Goal: Transaction & Acquisition: Book appointment/travel/reservation

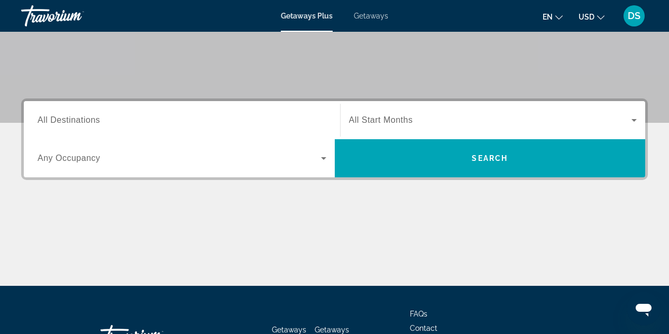
click at [278, 117] on input "Destination All Destinations" at bounding box center [182, 120] width 289 height 13
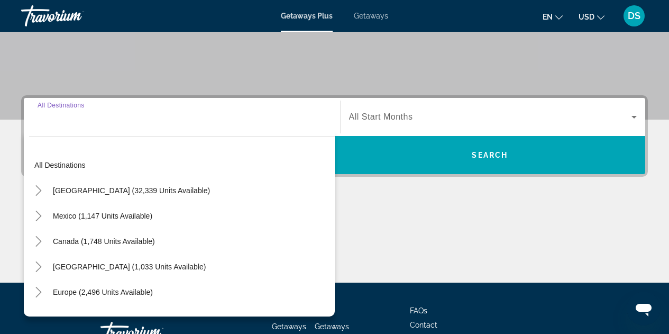
scroll to position [259, 0]
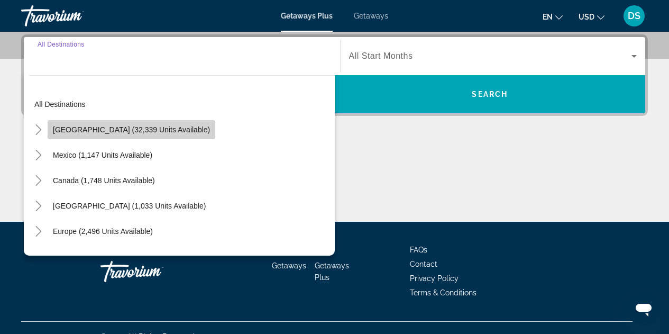
click at [162, 138] on span "Search widget" at bounding box center [132, 129] width 168 height 25
type input "**********"
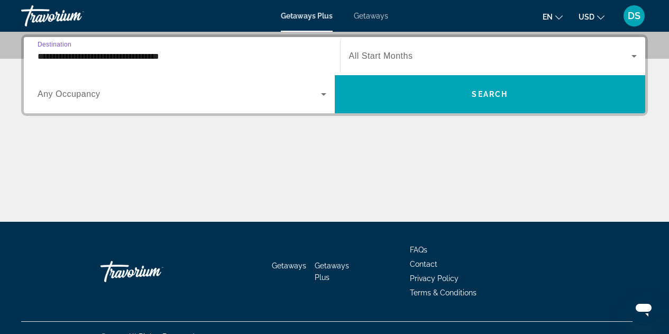
click at [381, 57] on span "All Start Months" at bounding box center [381, 55] width 64 height 9
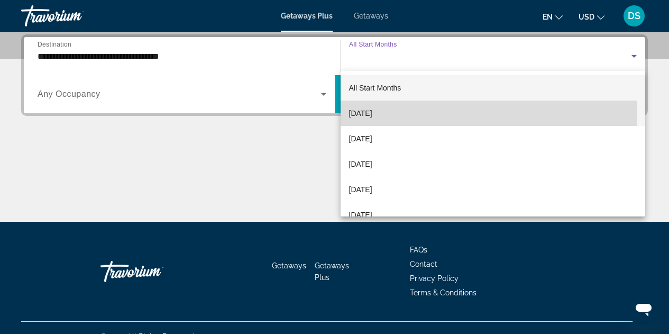
click at [372, 112] on span "[DATE]" at bounding box center [360, 113] width 23 height 13
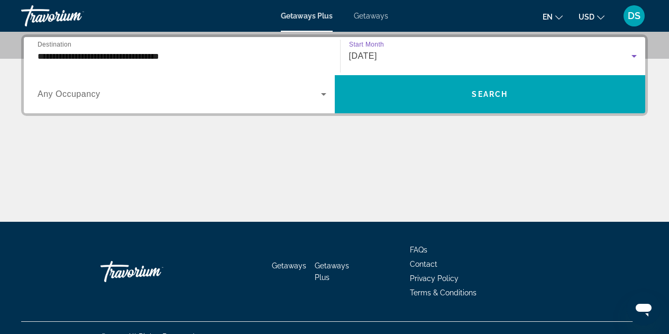
click at [299, 97] on span "Search widget" at bounding box center [180, 94] width 284 height 13
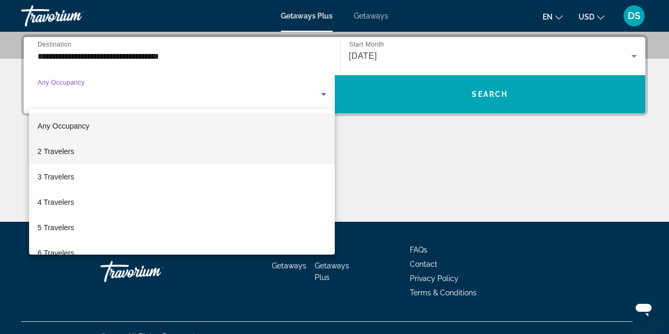
click at [258, 146] on mat-option "2 Travelers" at bounding box center [182, 151] width 306 height 25
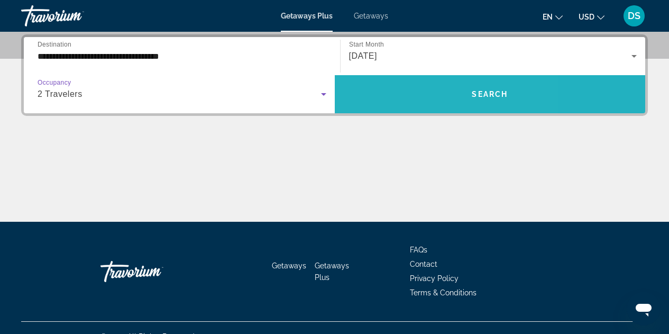
click at [400, 97] on span "Search widget" at bounding box center [490, 93] width 311 height 25
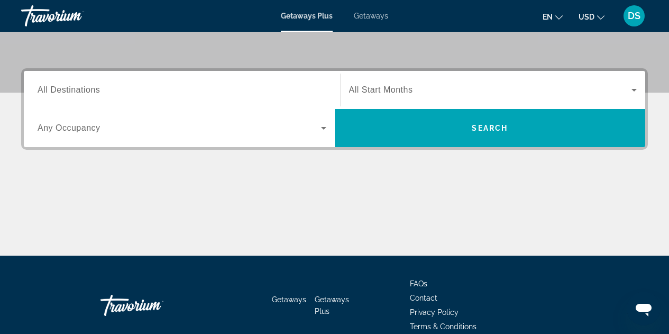
click at [305, 87] on input "Destination All Destinations" at bounding box center [182, 90] width 289 height 13
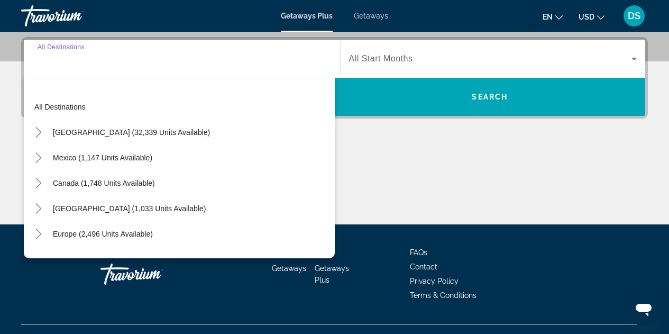
scroll to position [259, 0]
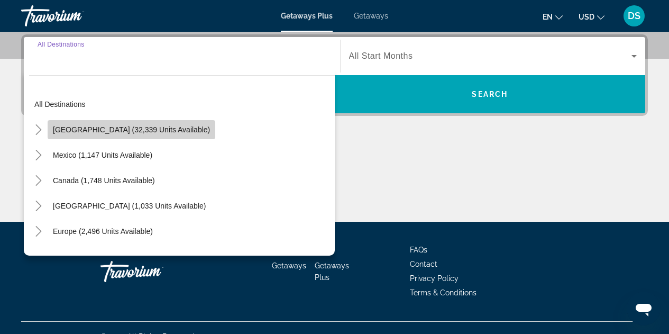
click at [181, 127] on span "Search widget" at bounding box center [132, 129] width 168 height 25
type input "**********"
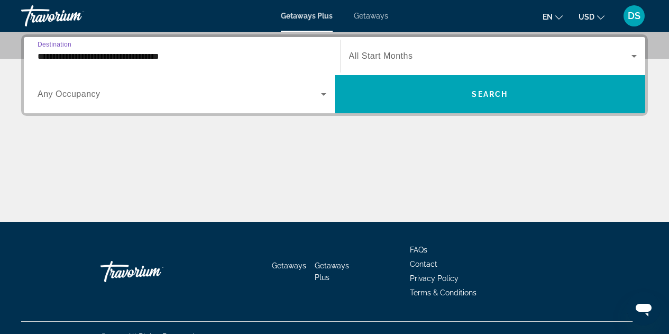
click at [278, 97] on span "Search widget" at bounding box center [180, 94] width 284 height 13
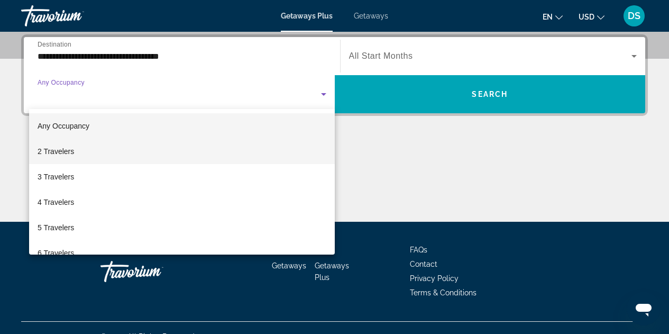
click at [233, 156] on mat-option "2 Travelers" at bounding box center [182, 151] width 306 height 25
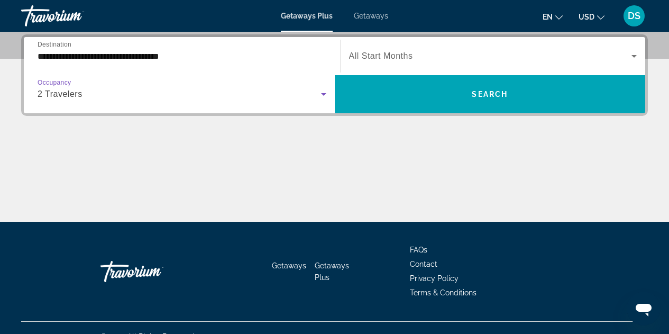
click at [443, 54] on span "Search widget" at bounding box center [490, 56] width 283 height 13
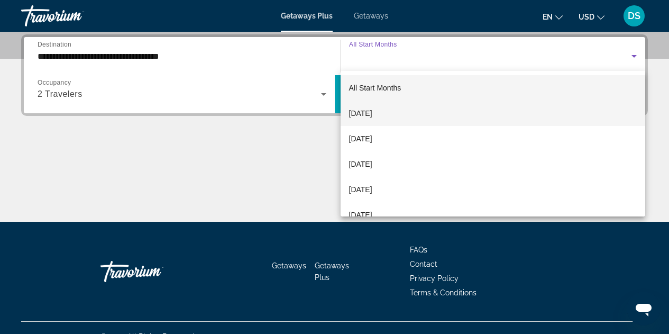
click at [372, 110] on span "[DATE]" at bounding box center [360, 113] width 23 height 13
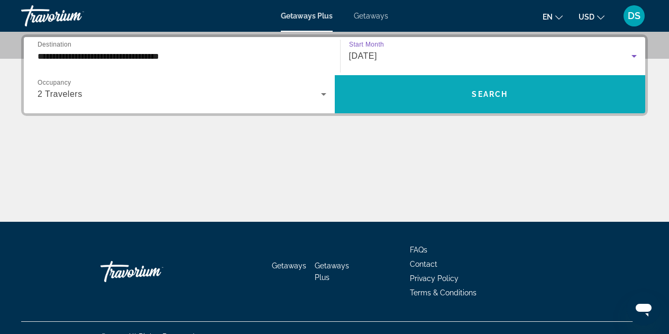
click at [430, 87] on span "Search widget" at bounding box center [490, 93] width 311 height 25
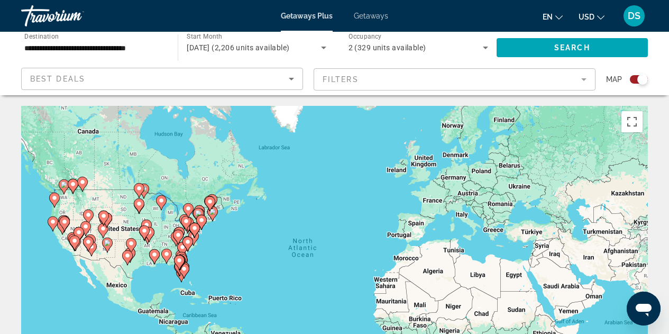
click at [25, 85] on div "Best Deals" at bounding box center [162, 78] width 281 height 21
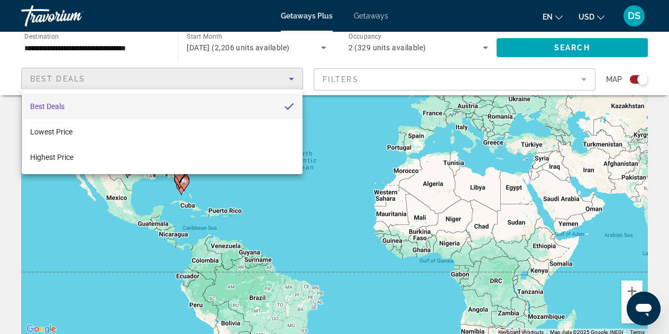
scroll to position [88, 0]
click at [9, 262] on div at bounding box center [334, 167] width 669 height 334
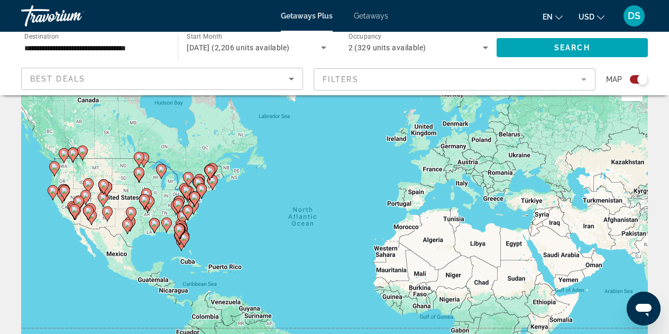
scroll to position [31, 0]
click at [488, 74] on mat-form-field "Filters" at bounding box center [455, 79] width 282 height 22
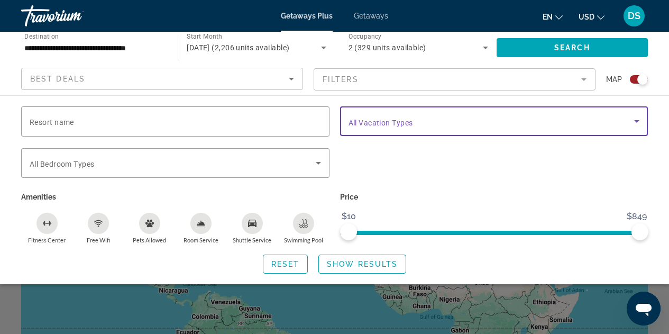
click at [550, 122] on span "Search widget" at bounding box center [492, 121] width 286 height 13
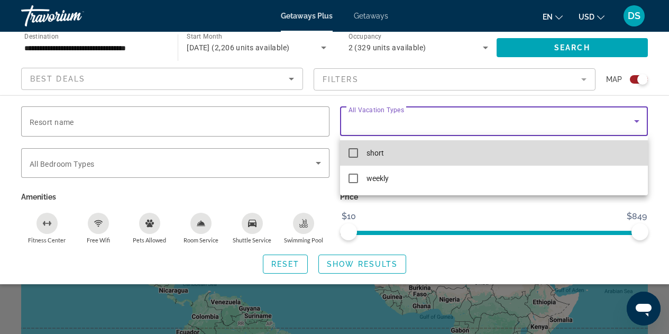
click at [355, 150] on mat-pseudo-checkbox at bounding box center [354, 153] width 10 height 10
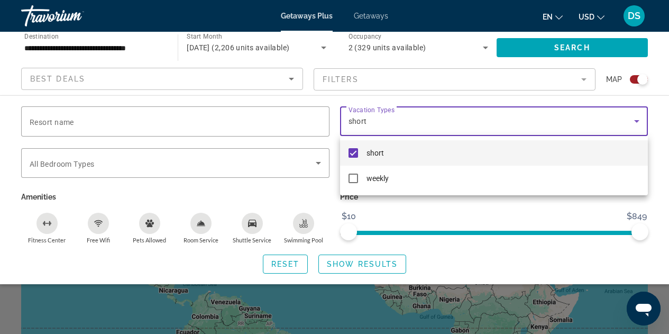
click at [356, 265] on div at bounding box center [334, 167] width 669 height 334
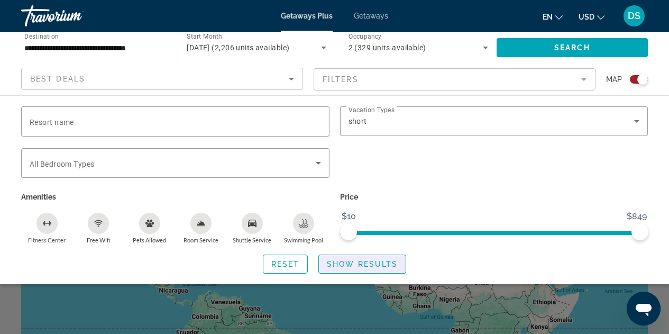
click at [356, 265] on span "Show Results" at bounding box center [362, 264] width 71 height 8
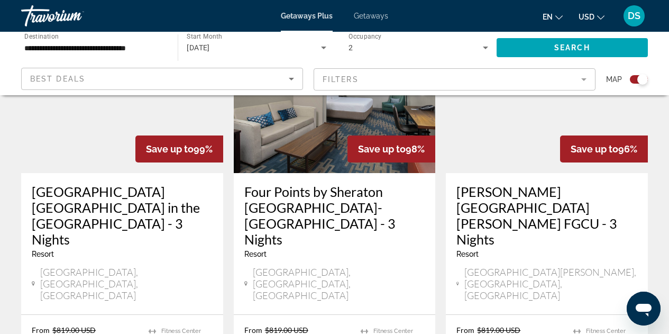
scroll to position [1737, 0]
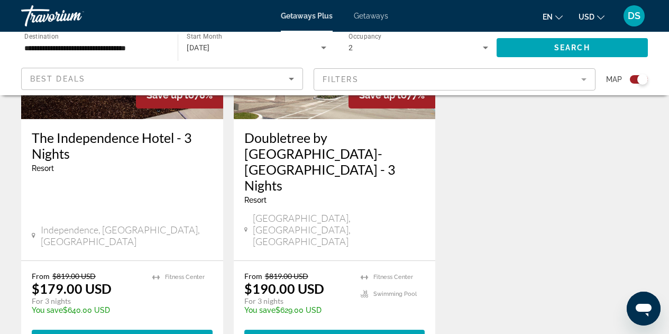
scroll to position [1441, 0]
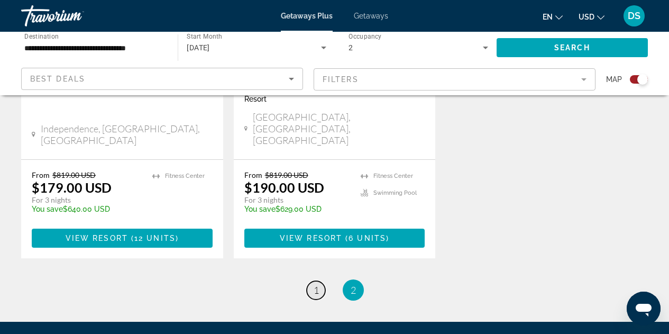
click at [316, 284] on span "1" at bounding box center [316, 290] width 5 height 12
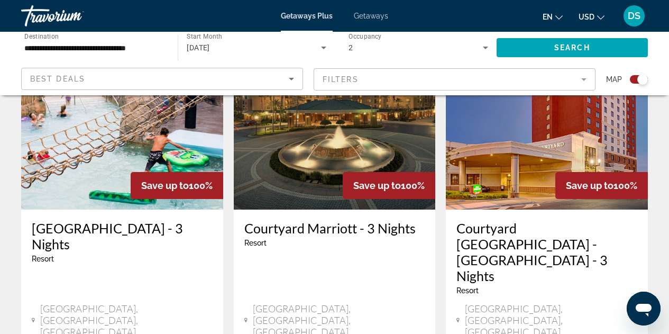
scroll to position [421, 0]
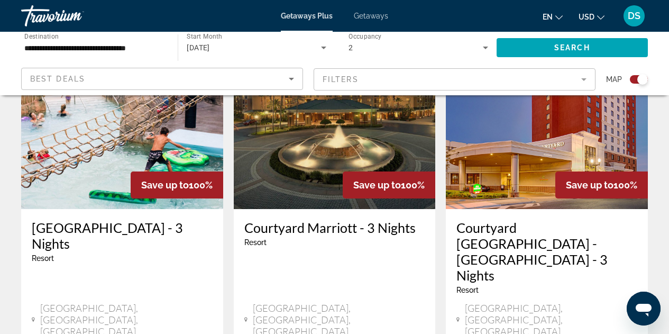
click at [286, 171] on img "Main content" at bounding box center [335, 124] width 202 height 169
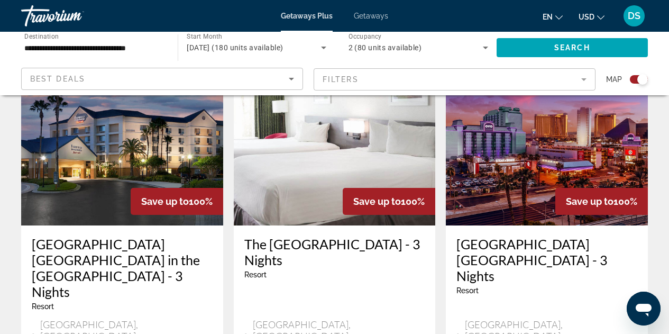
scroll to position [839, 0]
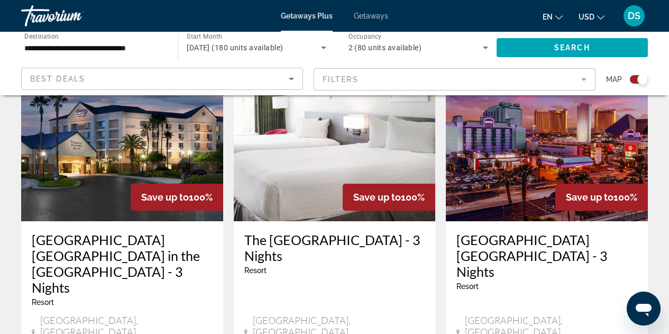
click at [94, 147] on img "Main content" at bounding box center [122, 136] width 202 height 169
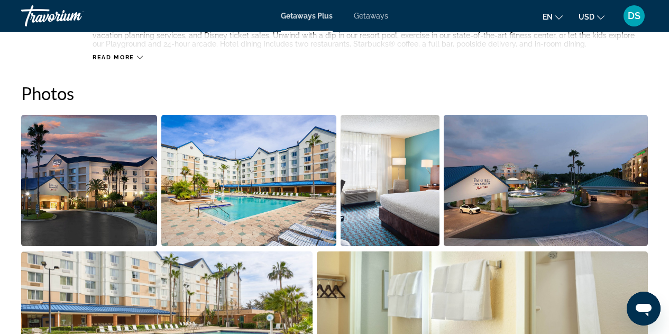
scroll to position [642, 0]
